Goal: Navigation & Orientation: Understand site structure

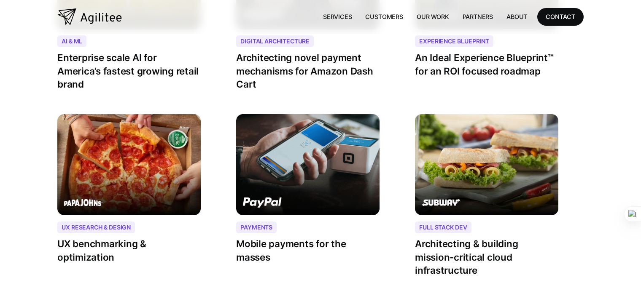
scroll to position [1181, 0]
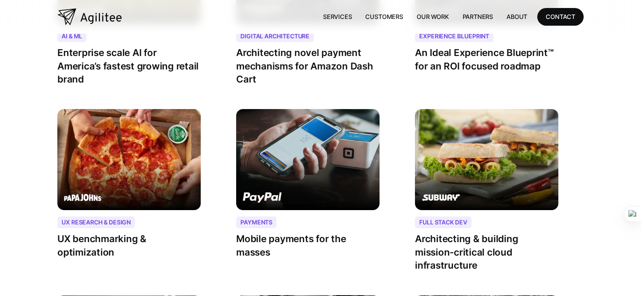
click at [107, 18] on img "home" at bounding box center [89, 16] width 65 height 17
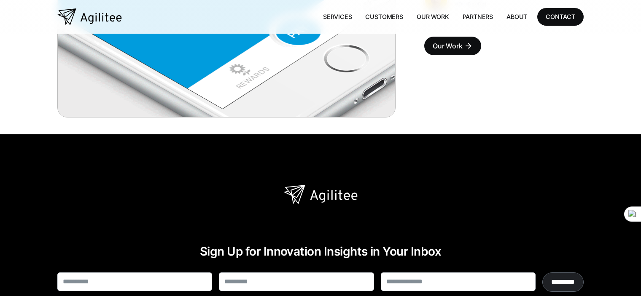
scroll to position [2265, 0]
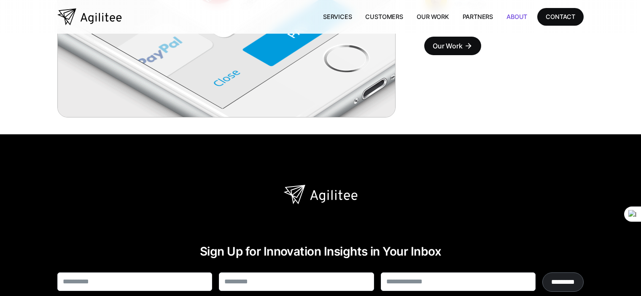
click at [516, 16] on link "About" at bounding box center [517, 16] width 34 height 17
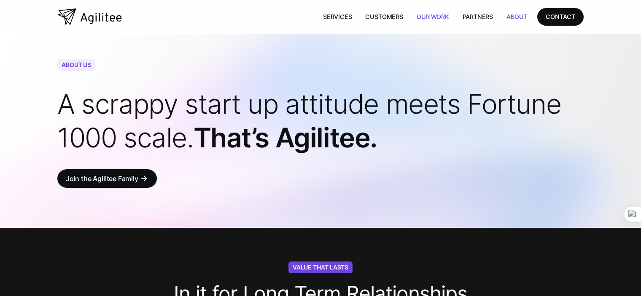
click at [420, 15] on link "Our Work" at bounding box center [433, 16] width 46 height 17
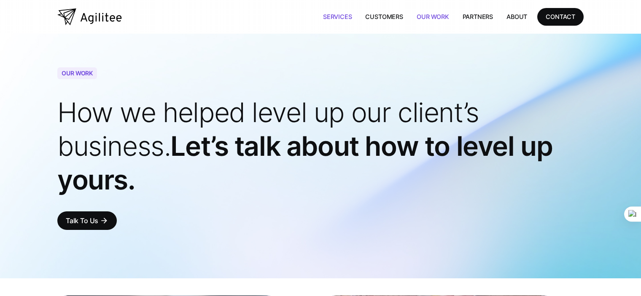
click at [341, 14] on link "Services" at bounding box center [337, 16] width 43 height 17
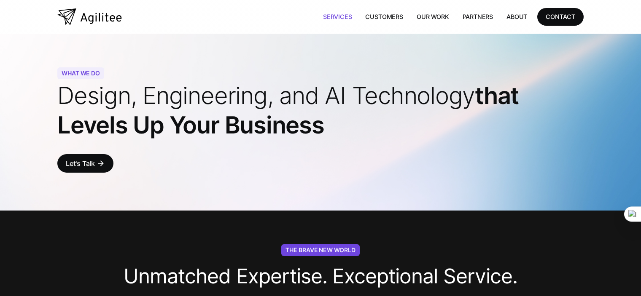
click at [112, 20] on img "home" at bounding box center [89, 16] width 65 height 17
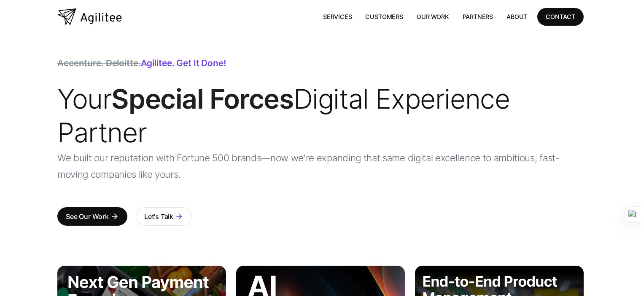
drag, startPoint x: 142, startPoint y: 20, endPoint x: 81, endPoint y: 22, distance: 61.6
click at [87, 22] on div "Link 1 Link 1 Link 1 Link 1 Services Customers Our Work Partners About CONTACT" at bounding box center [320, 17] width 526 height 34
click at [122, 16] on div "Link 1 Link 1 Link 1 Link 1 Services Customers Our Work Partners About CONTACT" at bounding box center [320, 17] width 526 height 34
drag, startPoint x: 127, startPoint y: 19, endPoint x: 91, endPoint y: 30, distance: 37.4
click at [90, 30] on div "Link 1 Link 1 Link 1 Link 1 Services Customers Our Work Partners About CONTACT" at bounding box center [320, 17] width 526 height 34
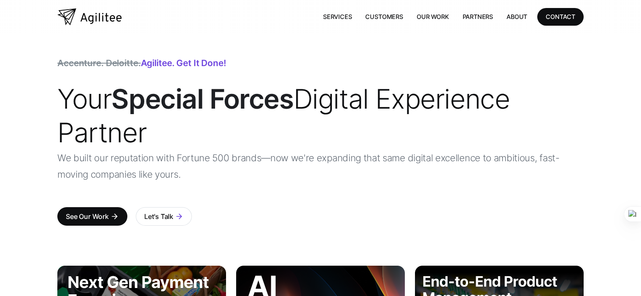
drag, startPoint x: 181, startPoint y: 40, endPoint x: 240, endPoint y: 30, distance: 59.5
click at [182, 40] on div "Accenture. Deloitte. Agilitee. Get it done! Your Special Forces Digital Experie…" at bounding box center [320, 141] width 526 height 215
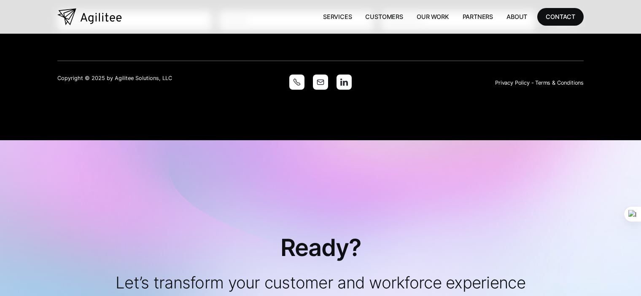
scroll to position [2434, 0]
